Goal: Find specific page/section: Find specific page/section

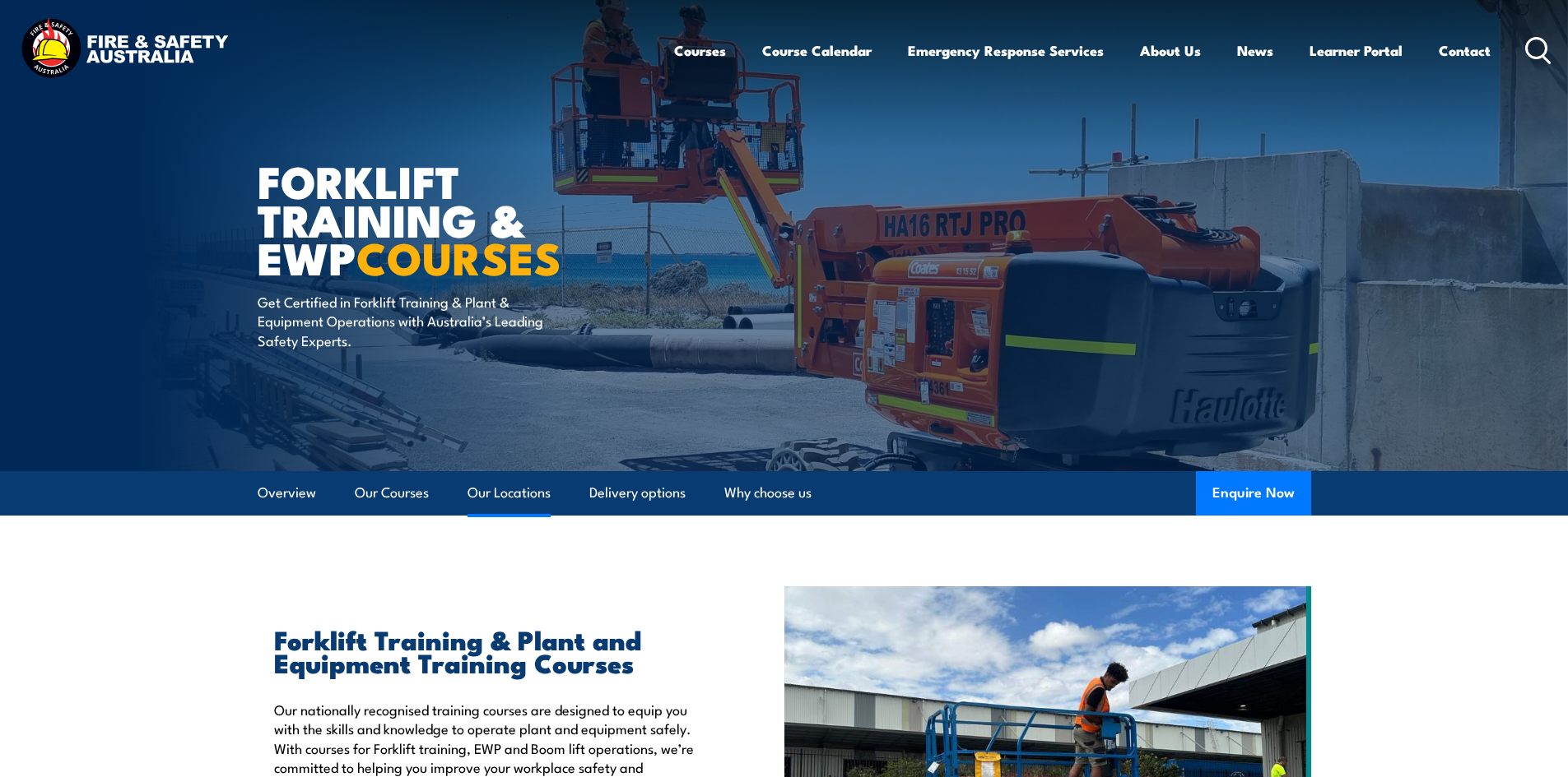
click at [540, 490] on link "Our Locations" at bounding box center [508, 493] width 83 height 44
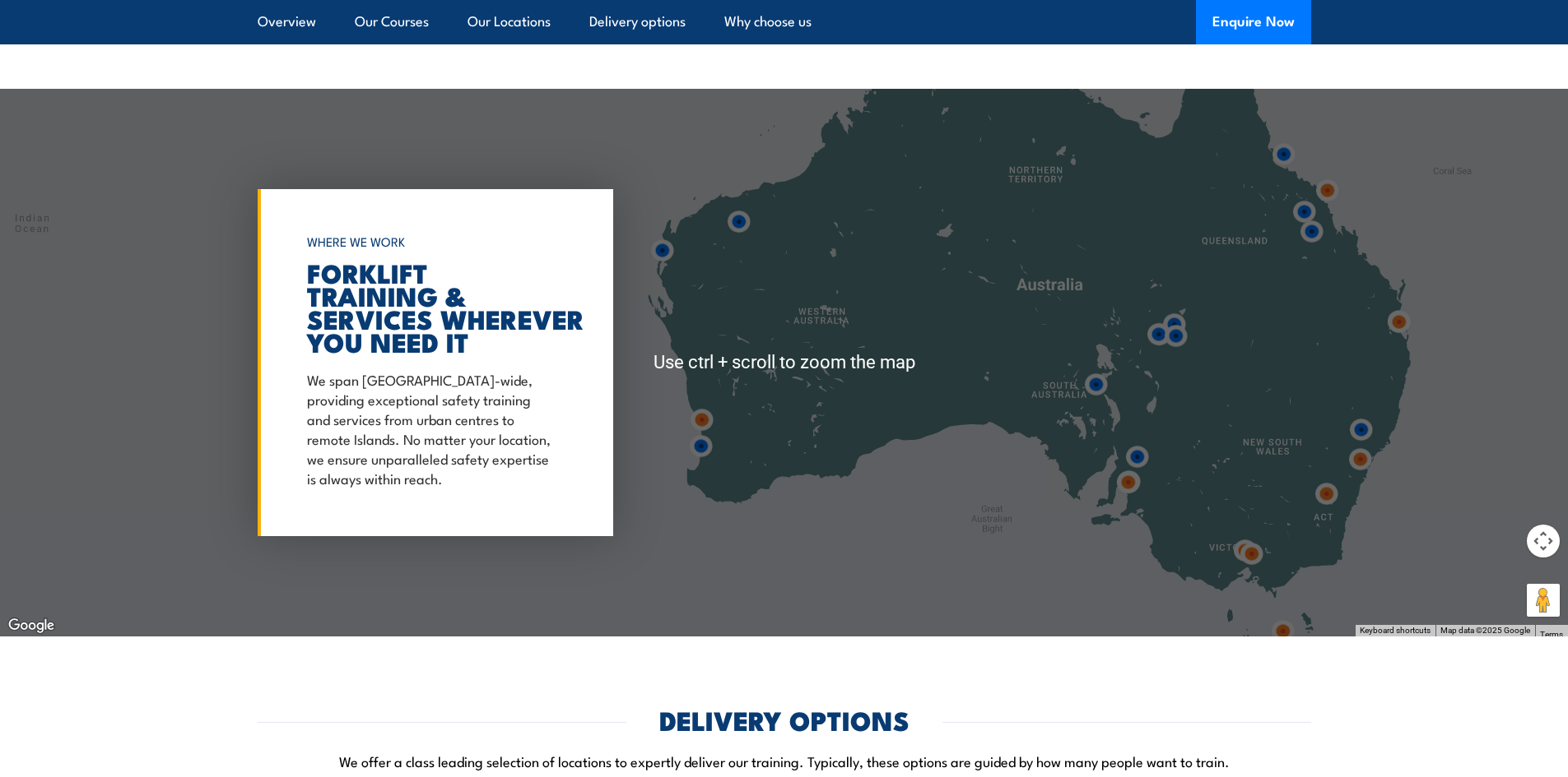
scroll to position [3127, 0]
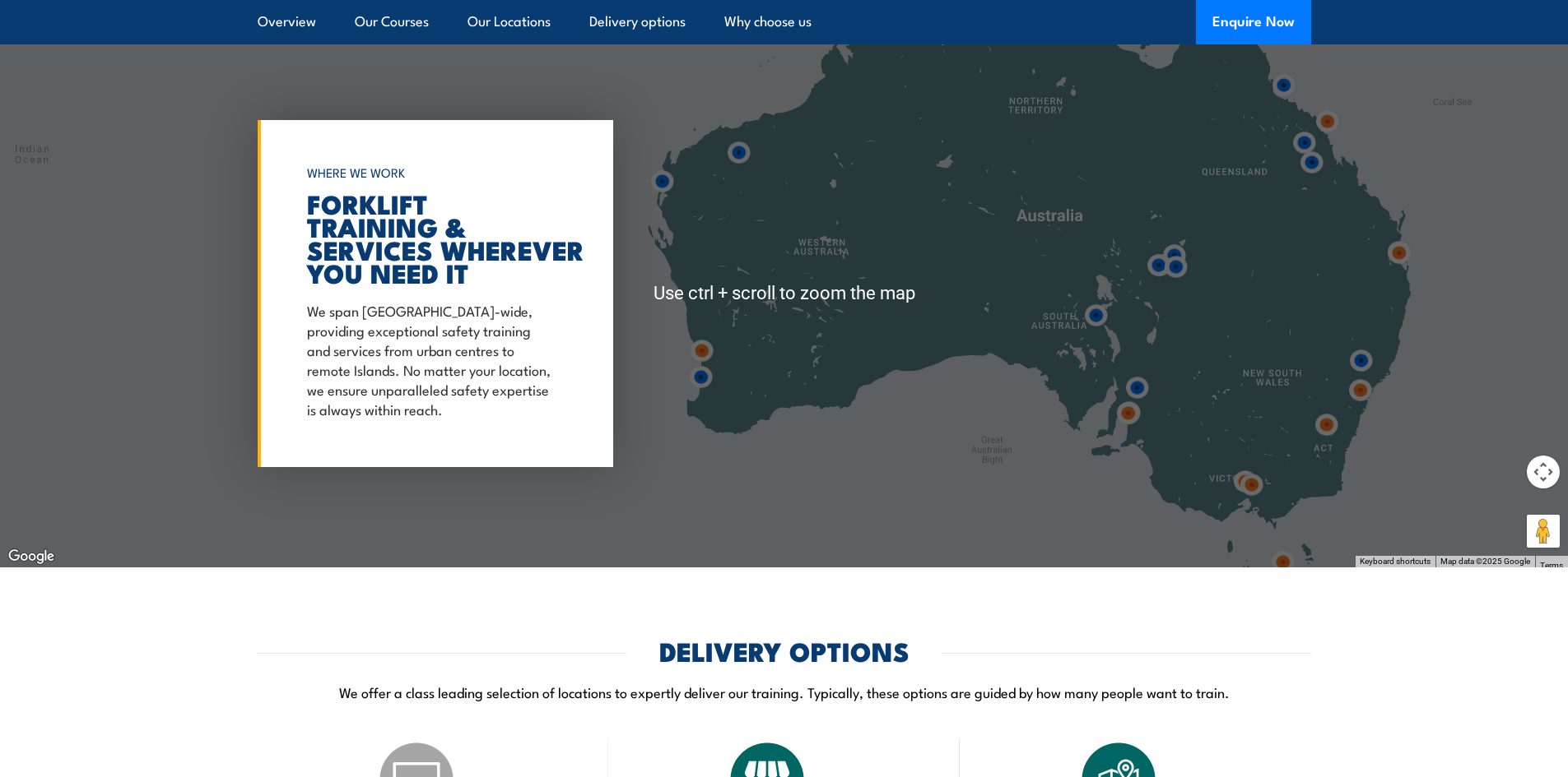
click at [1247, 487] on img at bounding box center [1251, 485] width 30 height 30
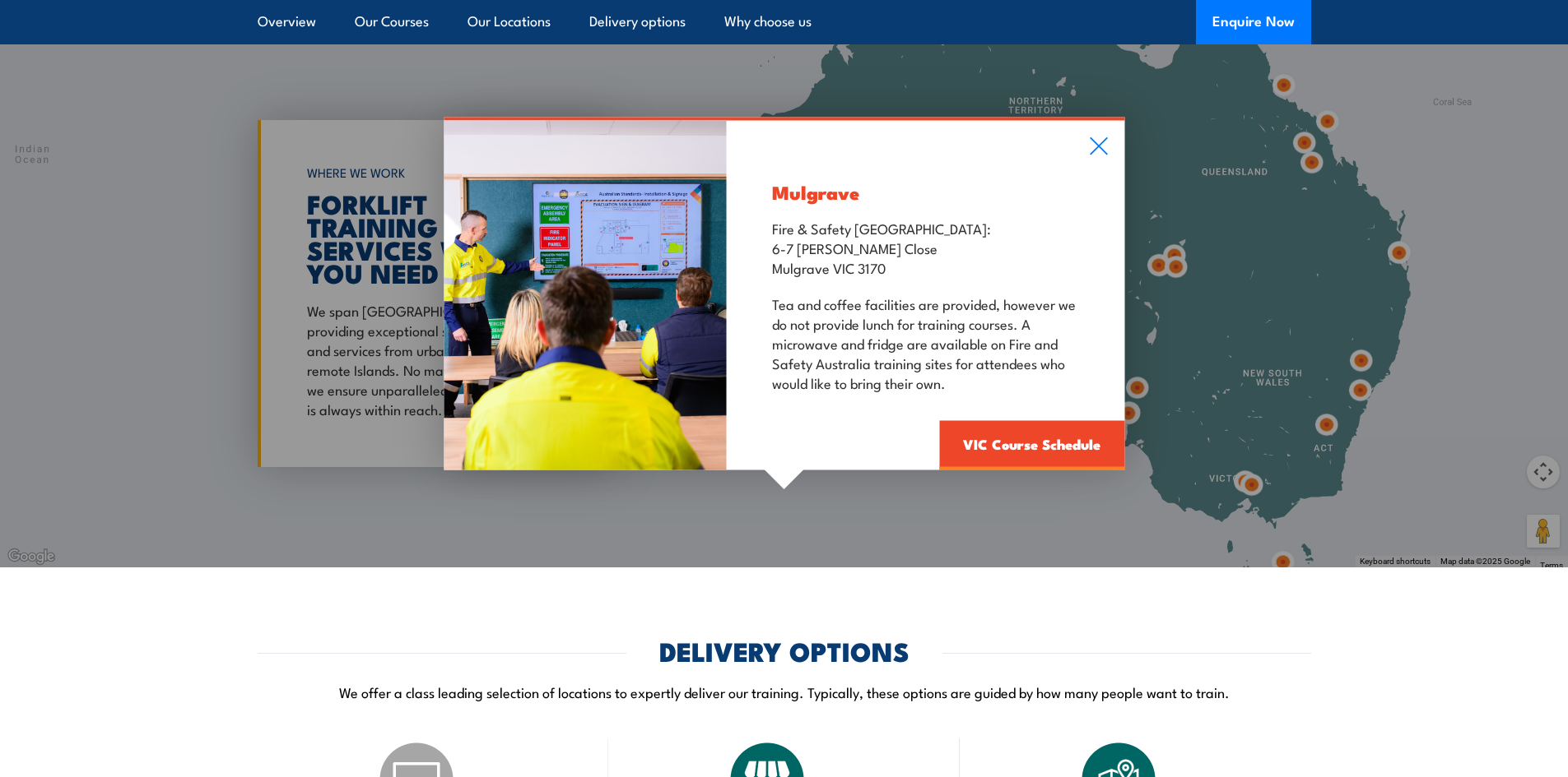
click at [1237, 478] on div "Mulgrave Fire & Safety [GEOGRAPHIC_DATA]: [STREET_ADDRESS][PERSON_NAME] Tea and…" at bounding box center [784, 294] width 1568 height 548
click at [1110, 149] on div "Mulgrave Fire & Safety [GEOGRAPHIC_DATA]: [STREET_ADDRESS][PERSON_NAME] Tea and…" at bounding box center [925, 295] width 397 height 350
click at [1098, 143] on icon at bounding box center [1098, 146] width 19 height 18
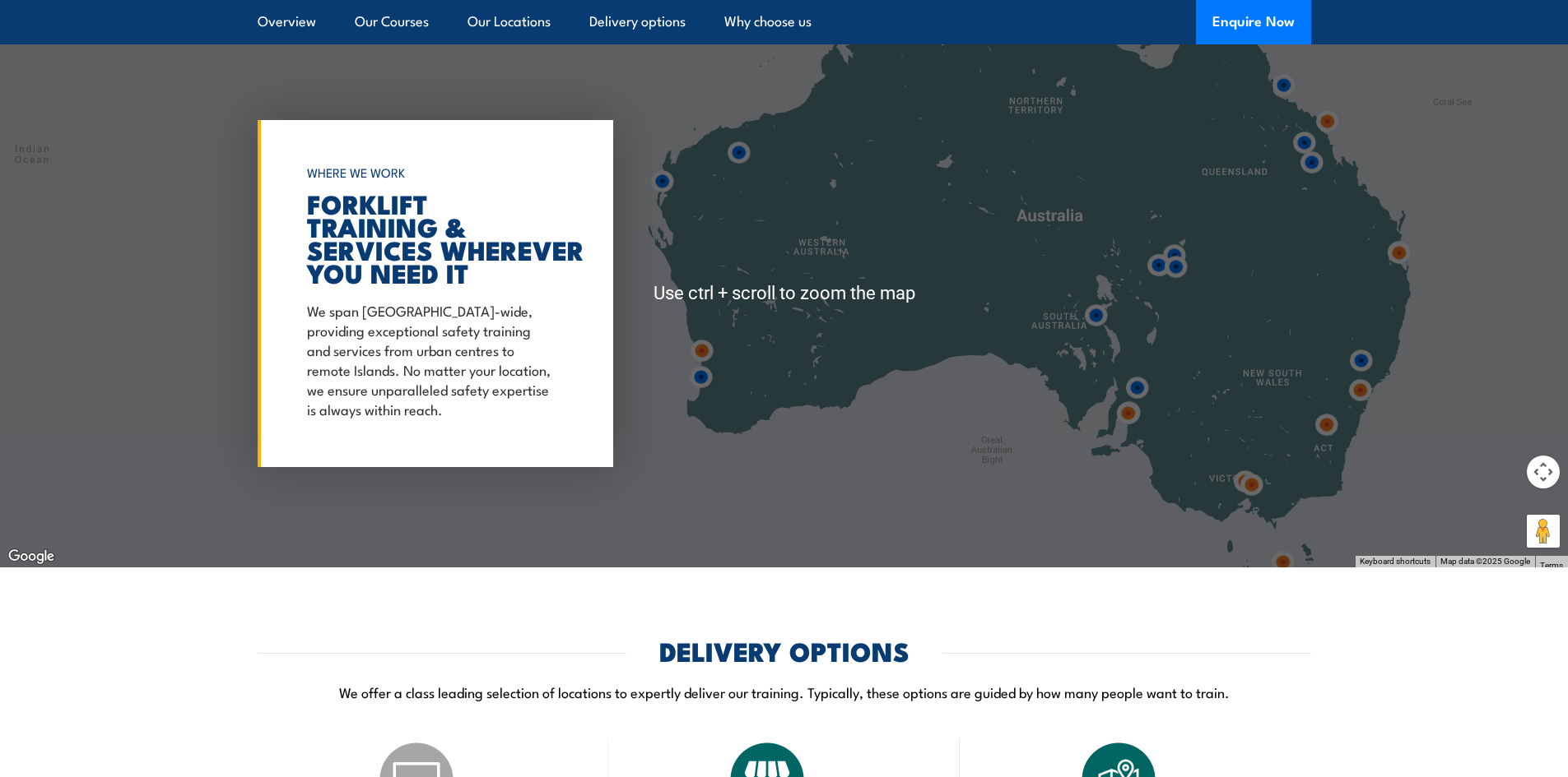
scroll to position [3045, 0]
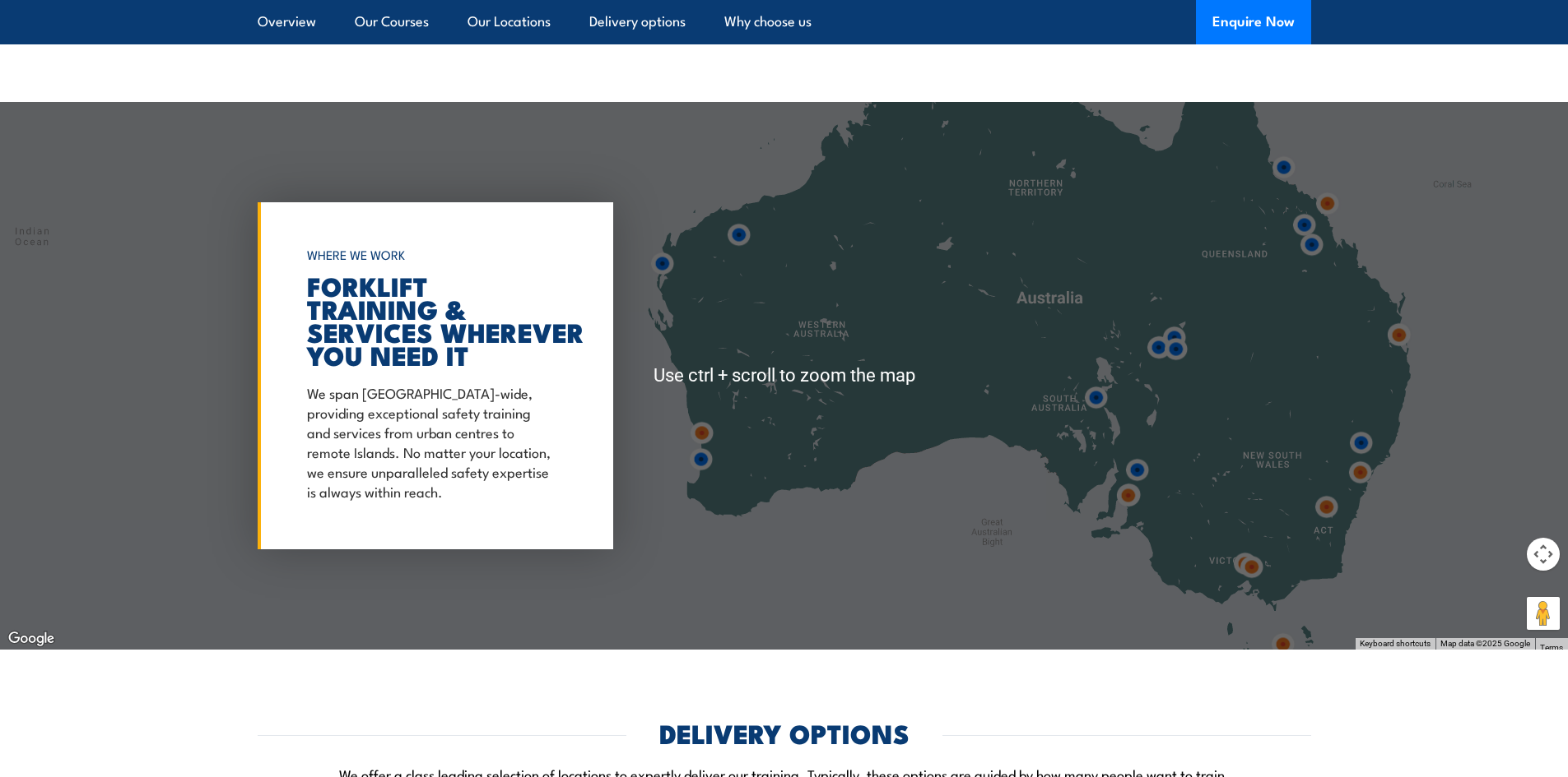
click at [1313, 479] on div at bounding box center [784, 376] width 1568 height 548
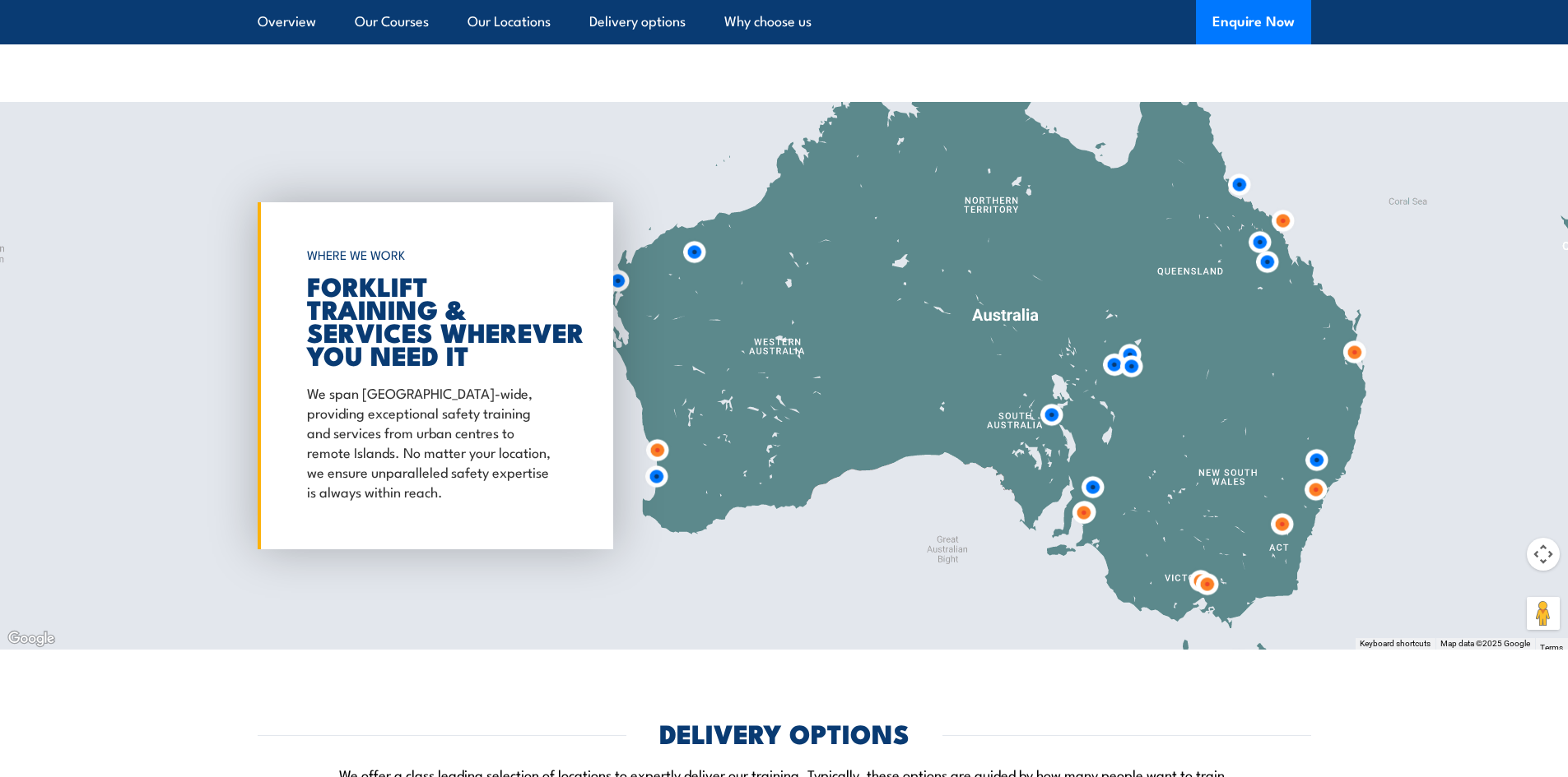
drag, startPoint x: 1270, startPoint y: 490, endPoint x: 1213, endPoint y: 482, distance: 57.6
click at [1213, 482] on div at bounding box center [784, 376] width 1568 height 548
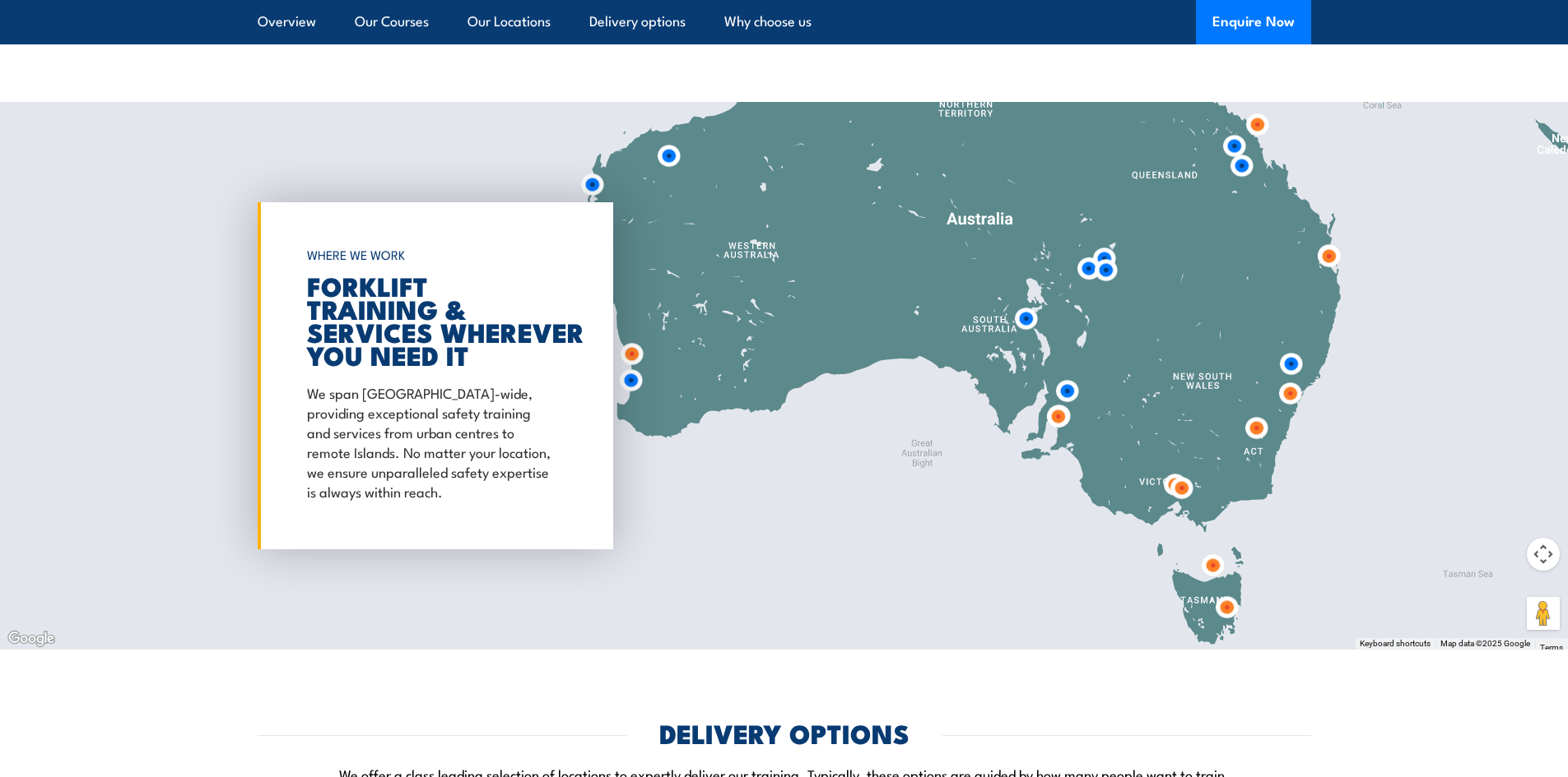
drag, startPoint x: 1214, startPoint y: 546, endPoint x: 1201, endPoint y: 479, distance: 68.2
click at [1201, 479] on div at bounding box center [784, 376] width 1568 height 548
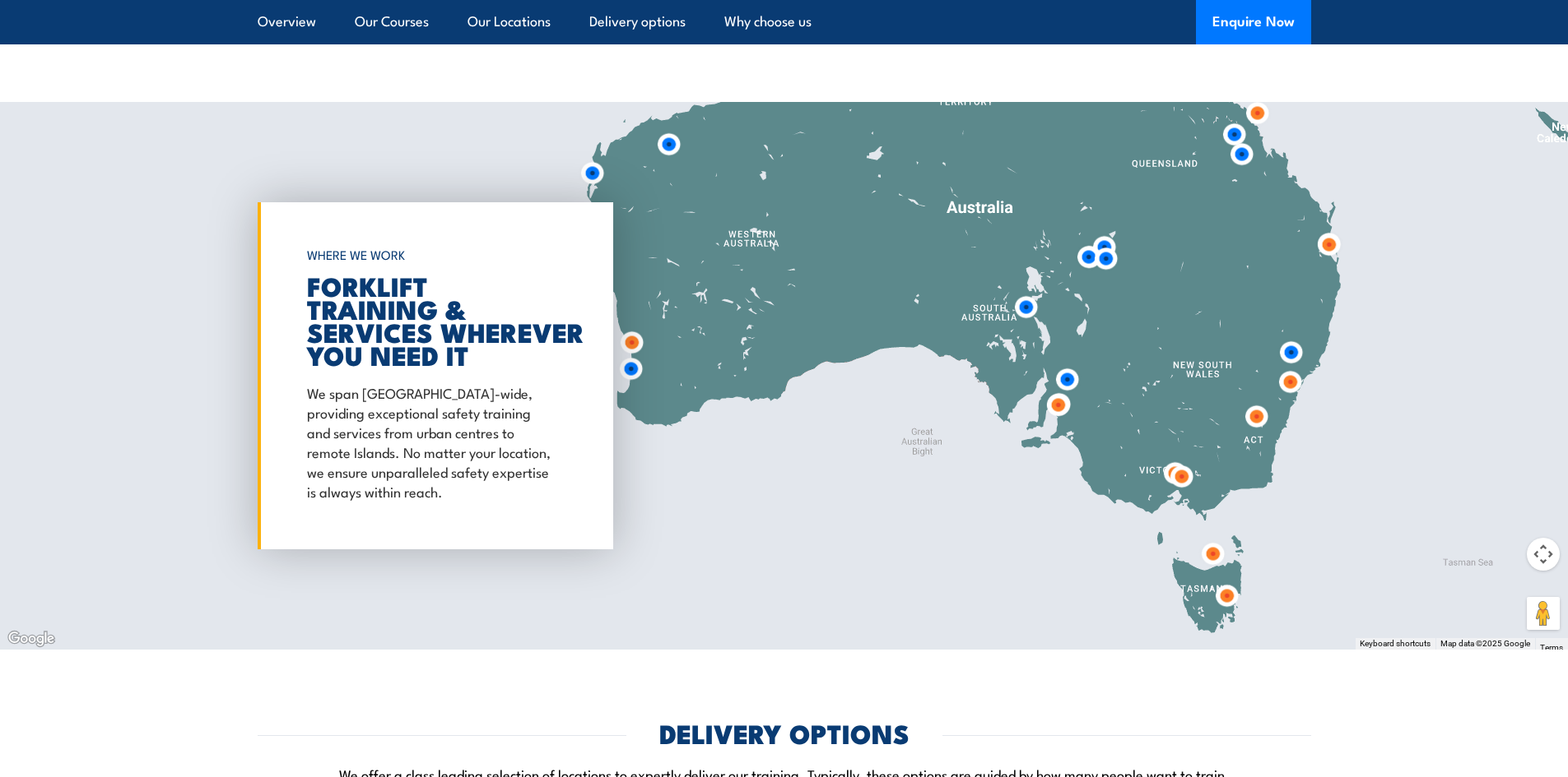
click at [1166, 472] on img at bounding box center [1174, 473] width 30 height 30
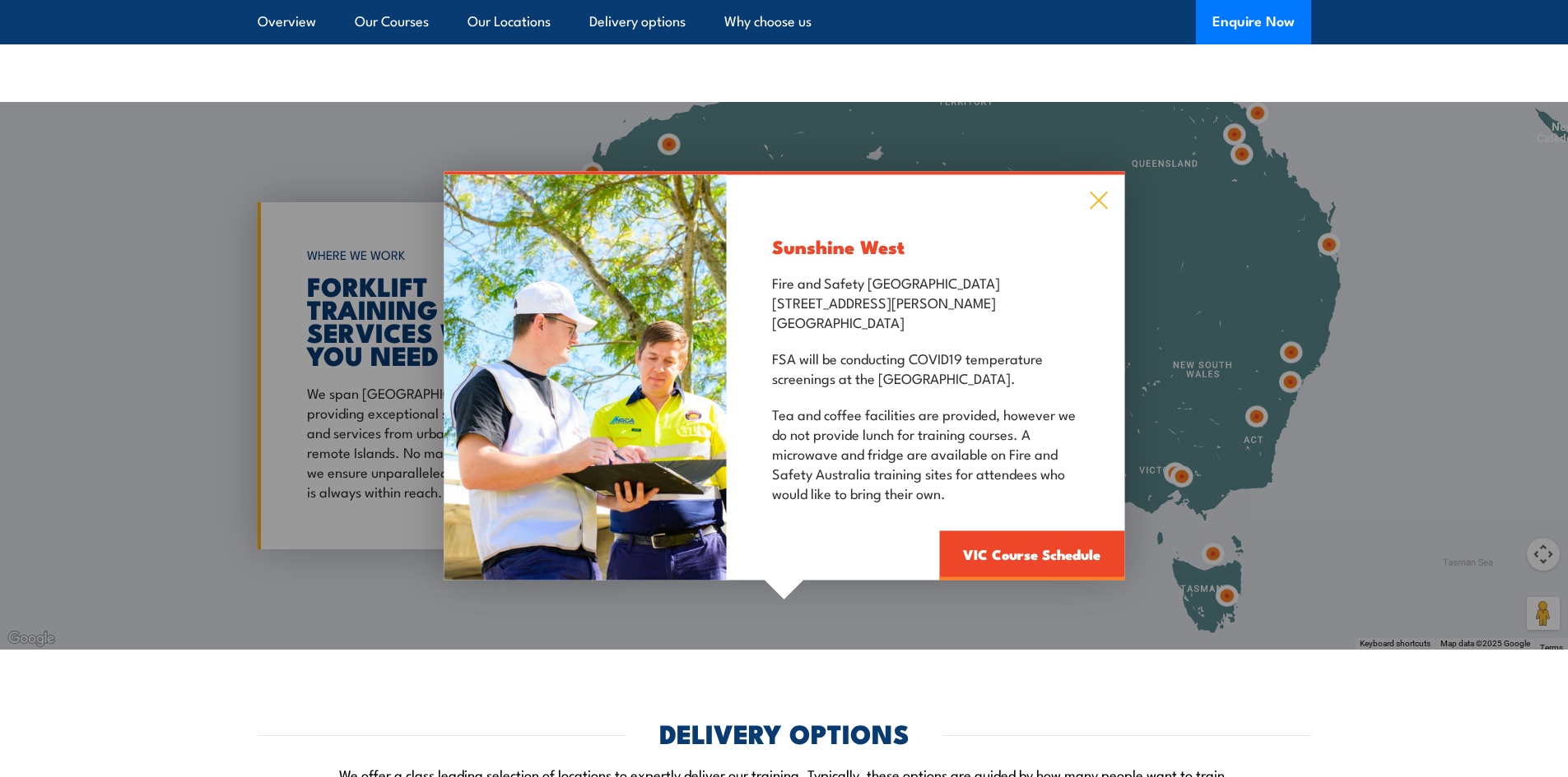
click at [1102, 193] on icon at bounding box center [1098, 200] width 19 height 18
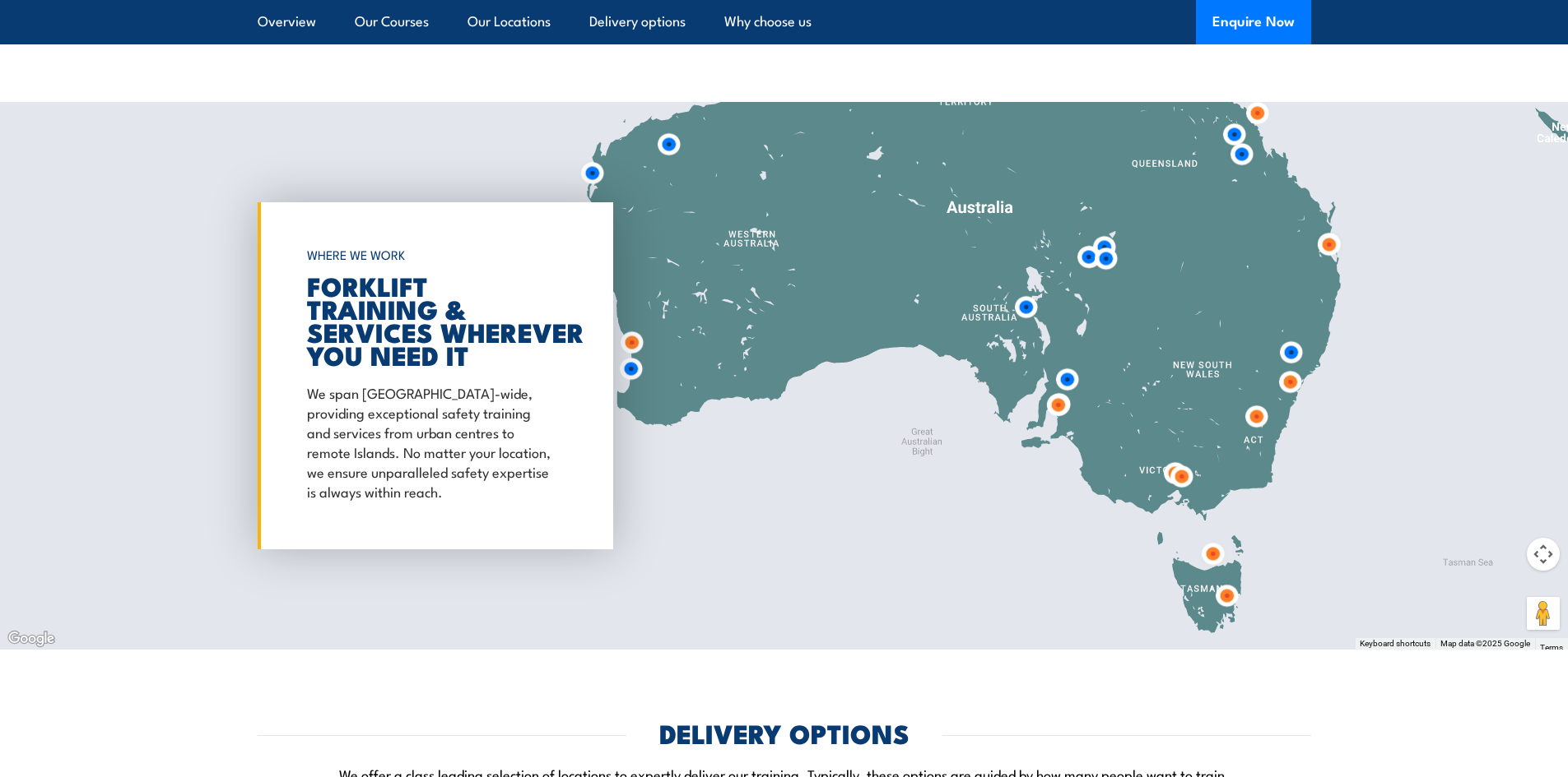
click at [1182, 467] on img at bounding box center [1182, 477] width 30 height 30
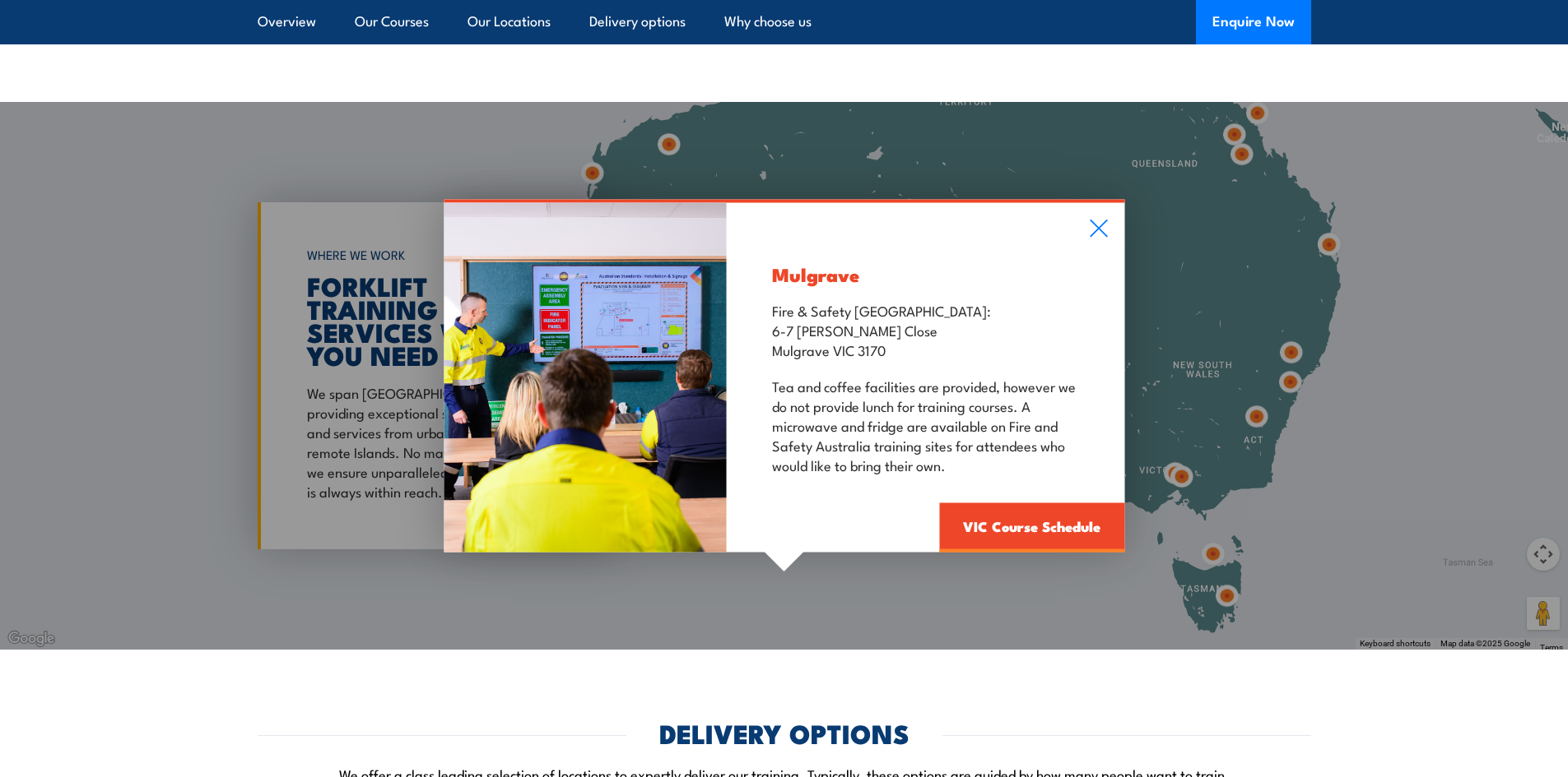
click at [1089, 214] on div "Mulgrave Fire & Safety [GEOGRAPHIC_DATA]: [STREET_ADDRESS][PERSON_NAME] Tea and…" at bounding box center [925, 377] width 397 height 350
click at [1100, 225] on icon at bounding box center [1098, 229] width 19 height 18
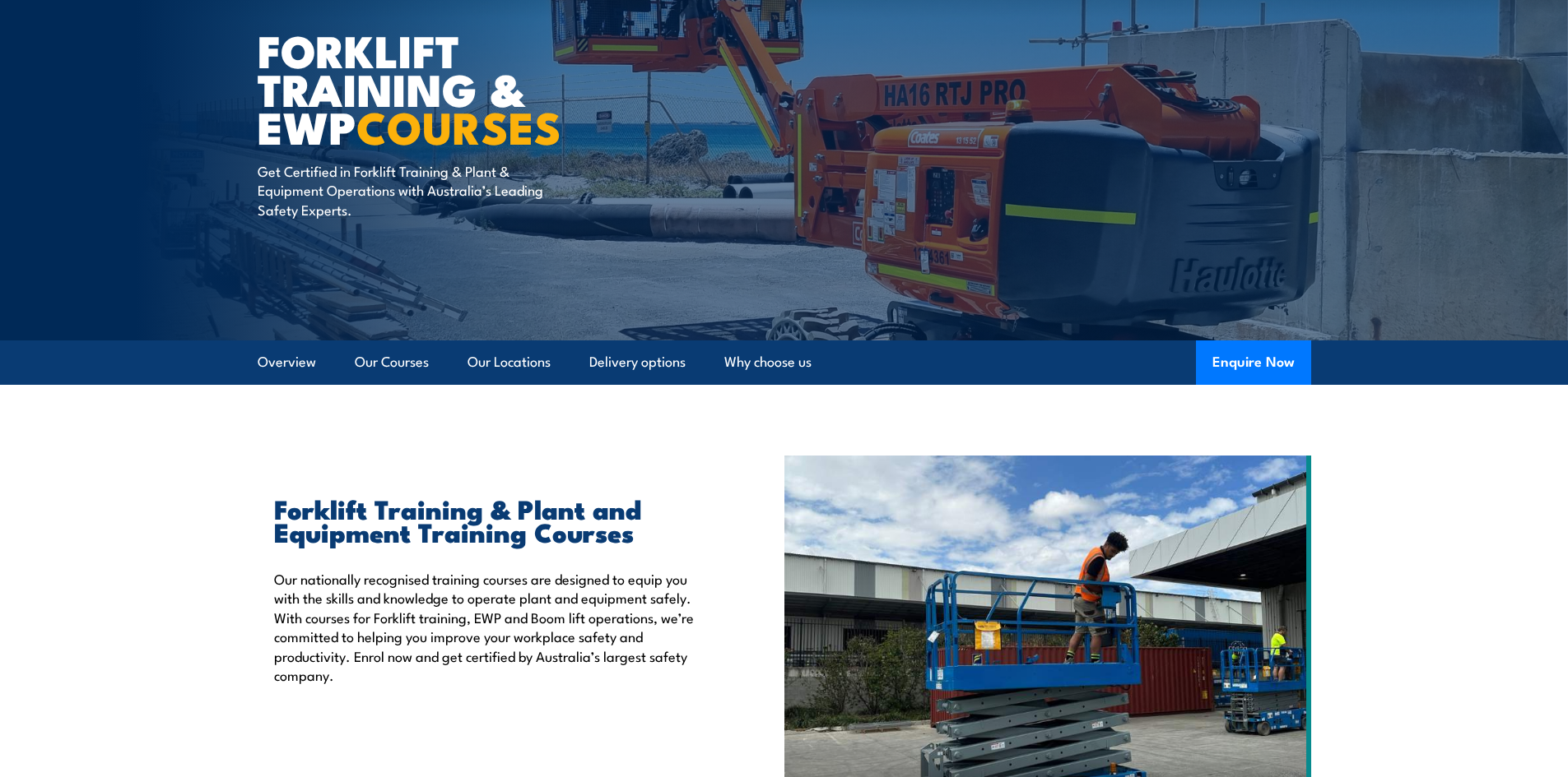
scroll to position [0, 0]
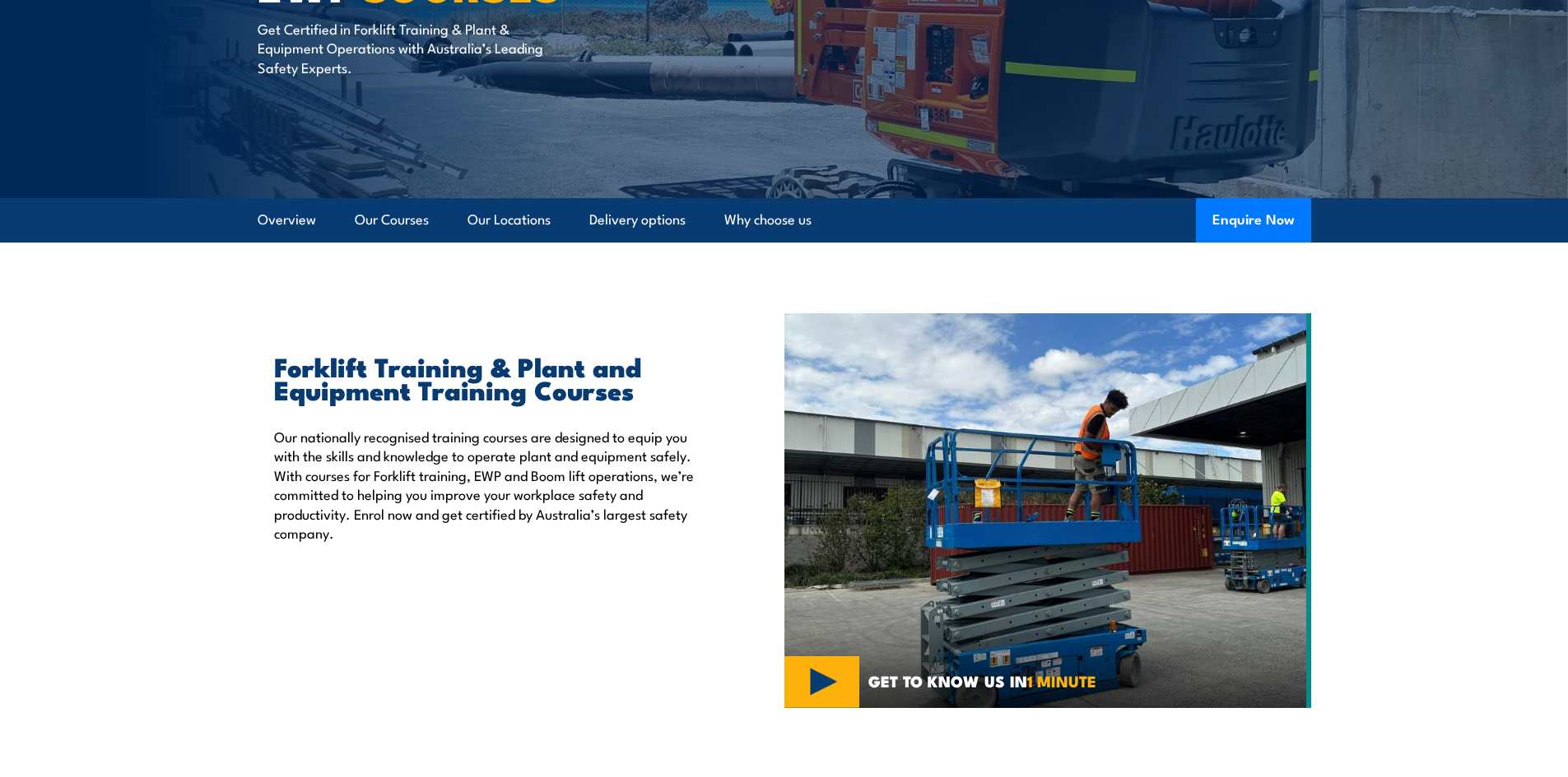
scroll to position [103, 0]
